Goal: Find specific page/section: Find specific page/section

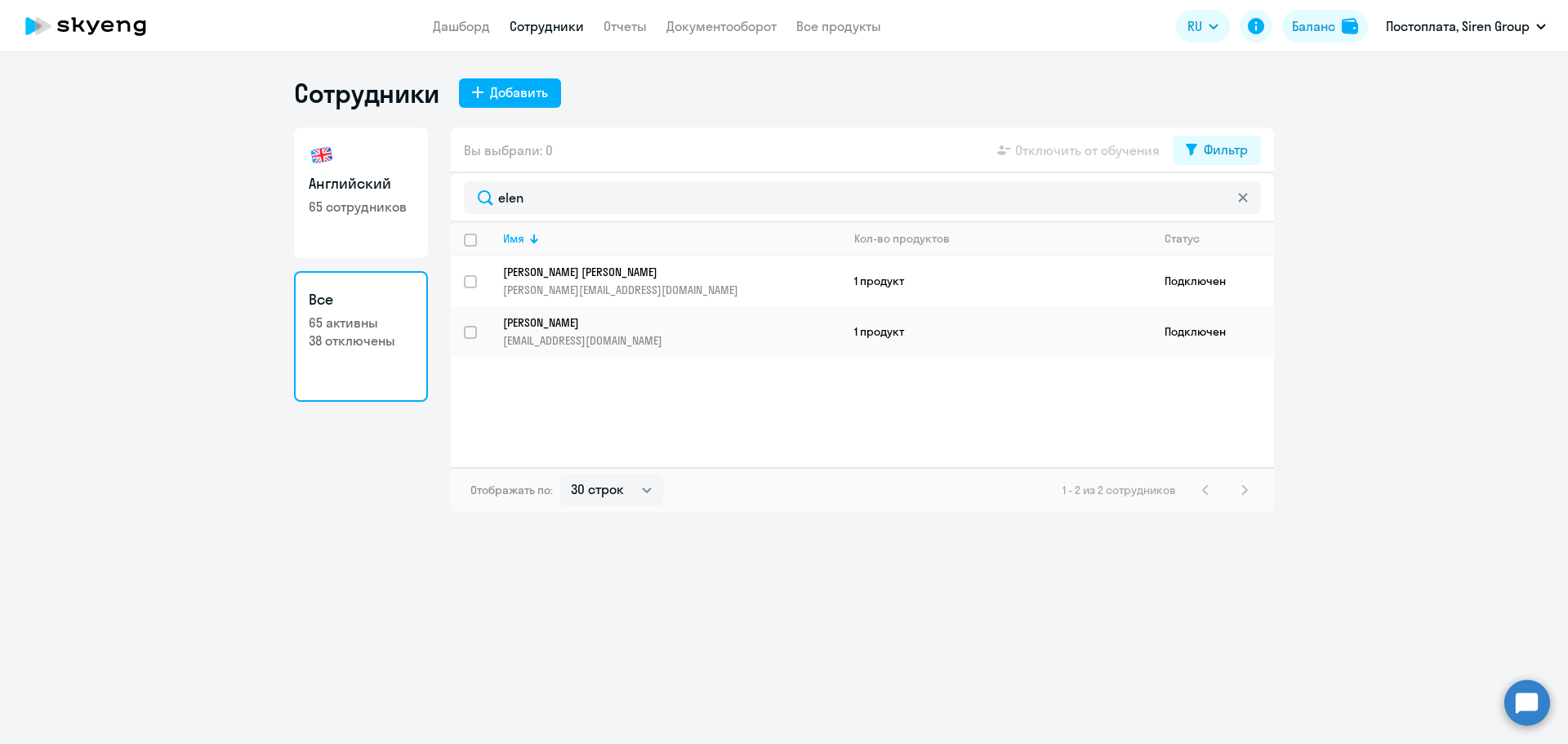
select select "30"
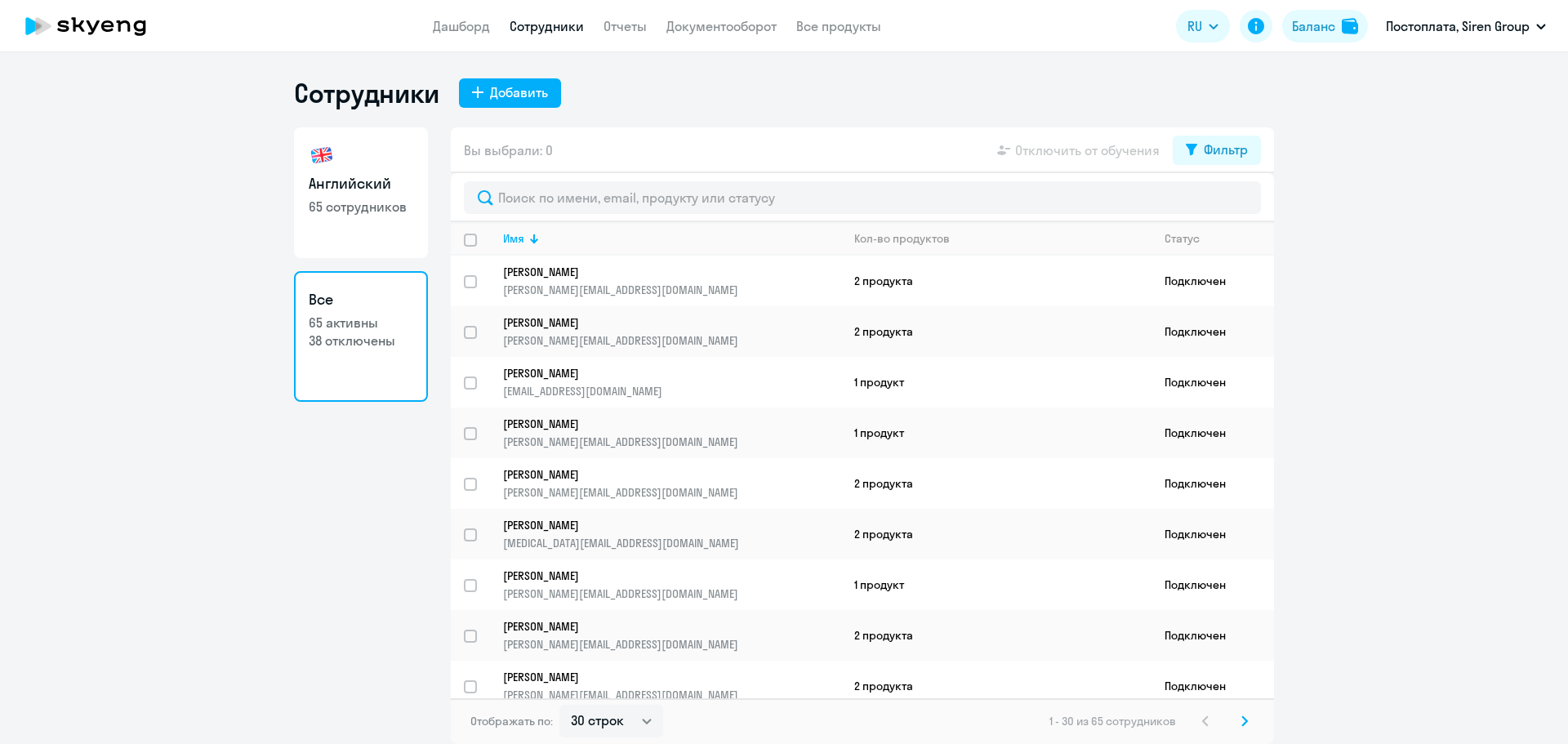
select select "30"
click at [293, 586] on ng-component "Сотрудники Добавить Английский 65 сотрудников Все 65 активны 38 отключены Вы вы…" at bounding box center [784, 410] width 1568 height 667
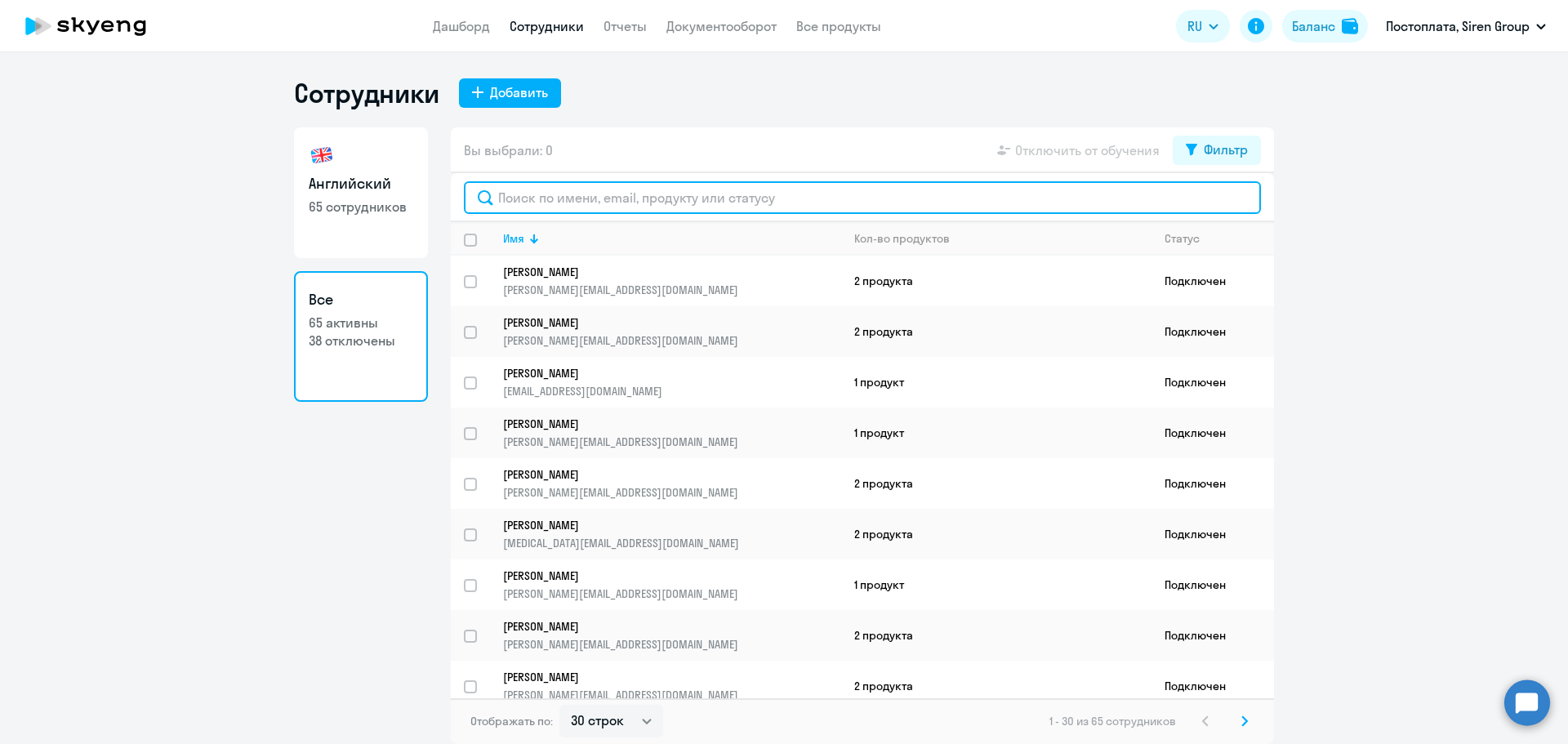
click at [578, 196] on input "text" at bounding box center [862, 197] width 797 height 33
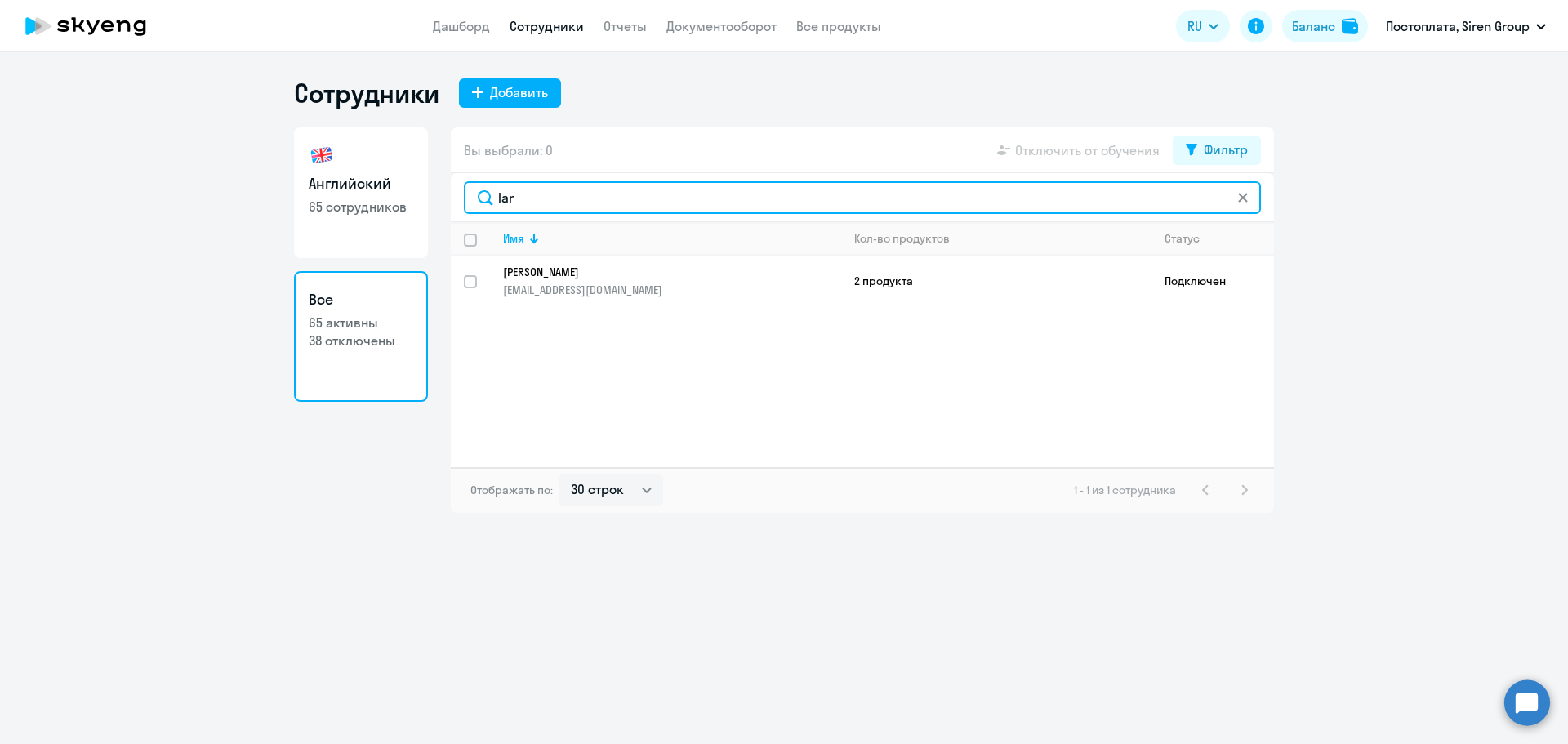
type input "lar"
